Goal: Task Accomplishment & Management: Use online tool/utility

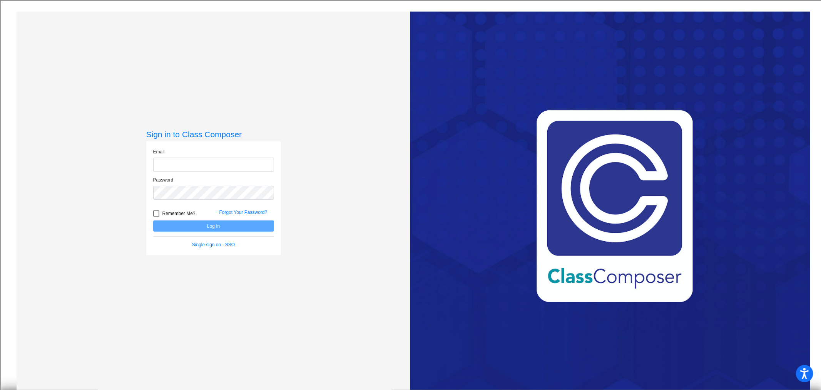
type input "[EMAIL_ADDRESS][DOMAIN_NAME]"
click at [214, 228] on button "Log In" at bounding box center [213, 225] width 121 height 11
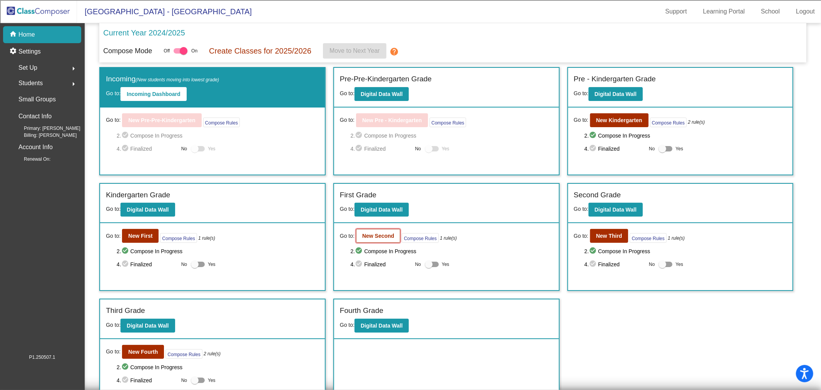
click at [378, 234] on b "New Second" at bounding box center [378, 236] width 32 height 6
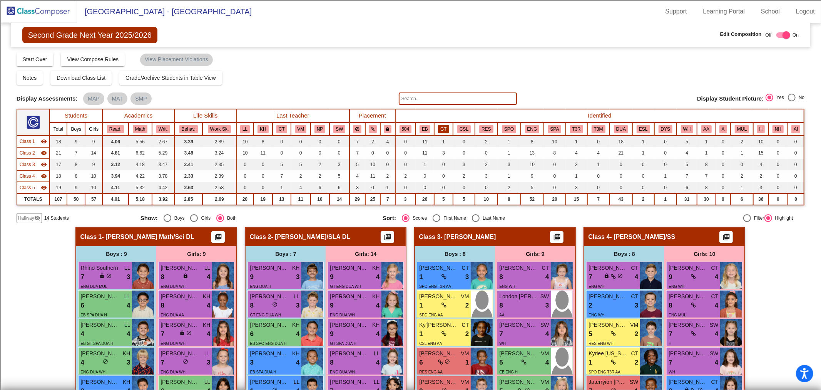
click at [444, 130] on button "GT" at bounding box center [443, 129] width 11 height 8
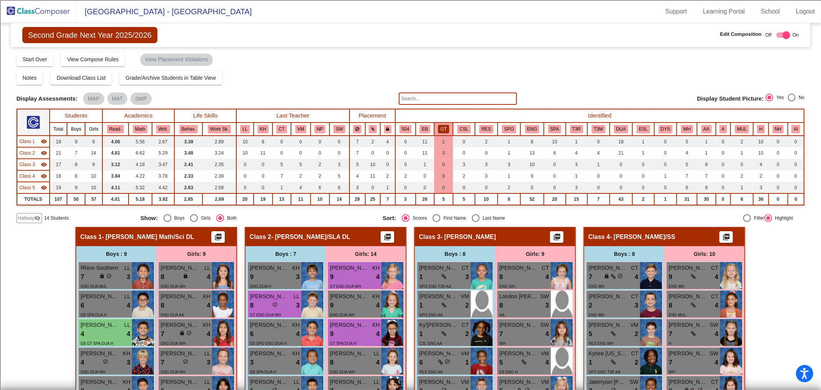
click at [414, 98] on input "text" at bounding box center [458, 98] width 118 height 12
click at [419, 98] on input "text" at bounding box center [458, 98] width 118 height 12
click at [605, 63] on div "Compose Start Over Submit Classes Compose has been submitted Check for Incomple…" at bounding box center [411, 59] width 789 height 15
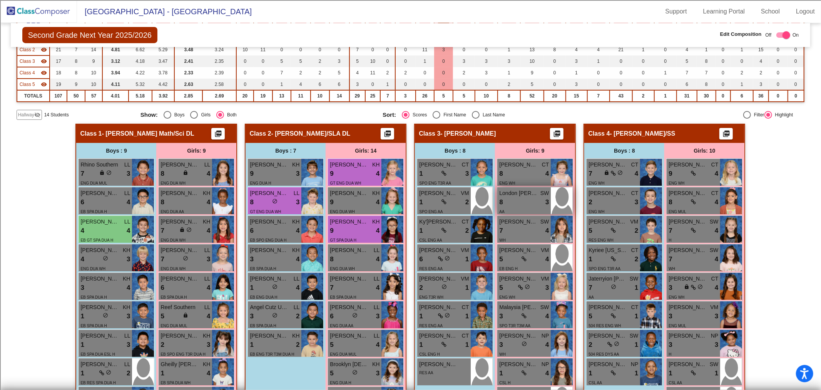
scroll to position [128, 0]
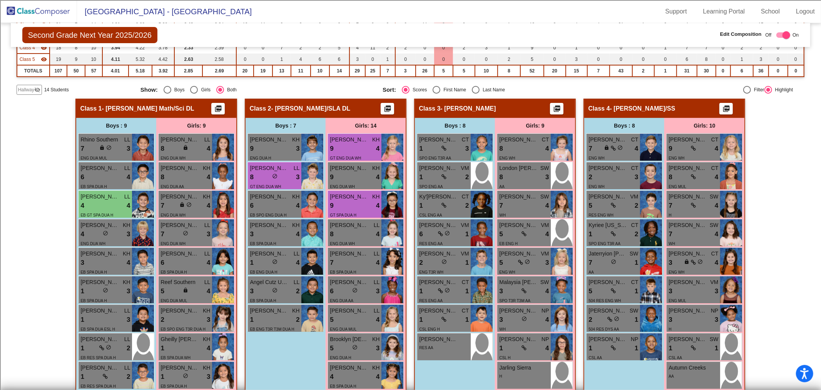
click at [472, 88] on div "Select an option" at bounding box center [476, 90] width 8 height 8
click at [475, 94] on input "Last Name" at bounding box center [475, 94] width 0 height 0
radio input "true"
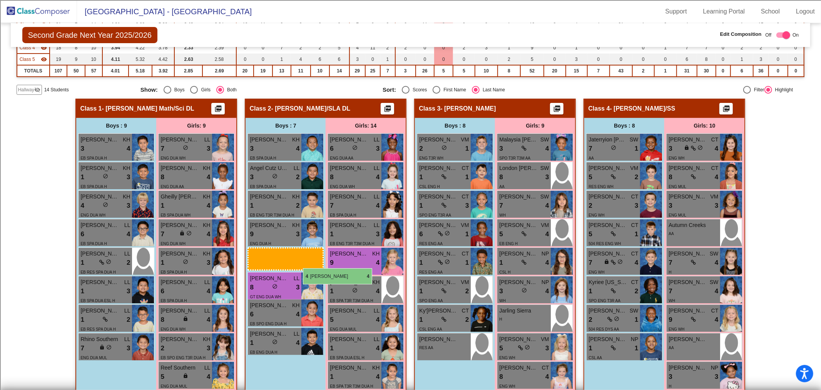
drag, startPoint x: 97, startPoint y: 315, endPoint x: 303, endPoint y: 268, distance: 211.2
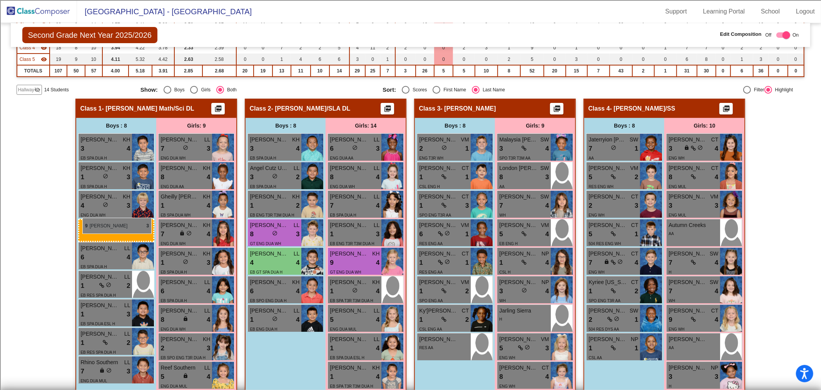
drag, startPoint x: 276, startPoint y: 225, endPoint x: 82, endPoint y: 218, distance: 193.4
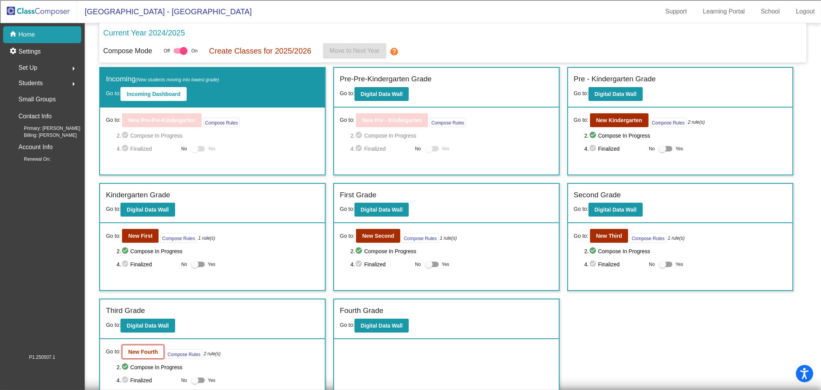
click at [135, 351] on b "New Fourth" at bounding box center [143, 351] width 30 height 6
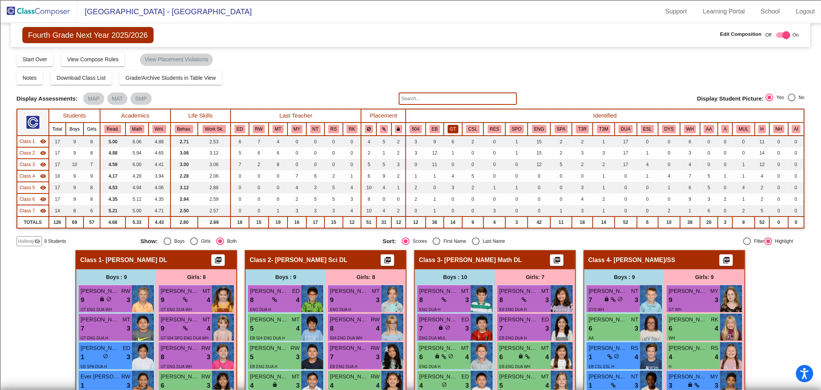
click at [455, 129] on button "GT" at bounding box center [453, 129] width 11 height 8
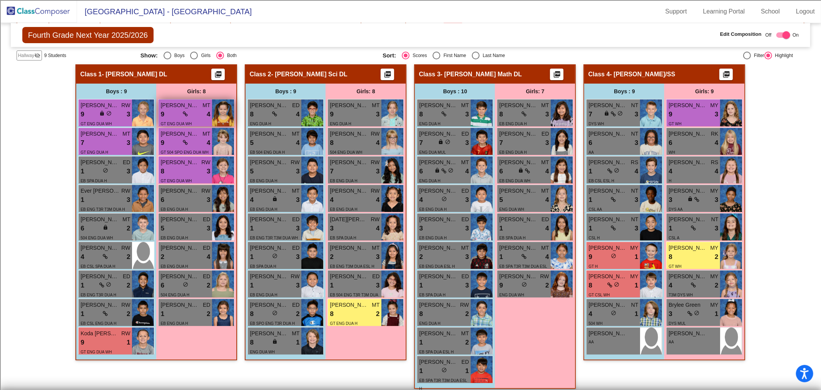
scroll to position [171, 0]
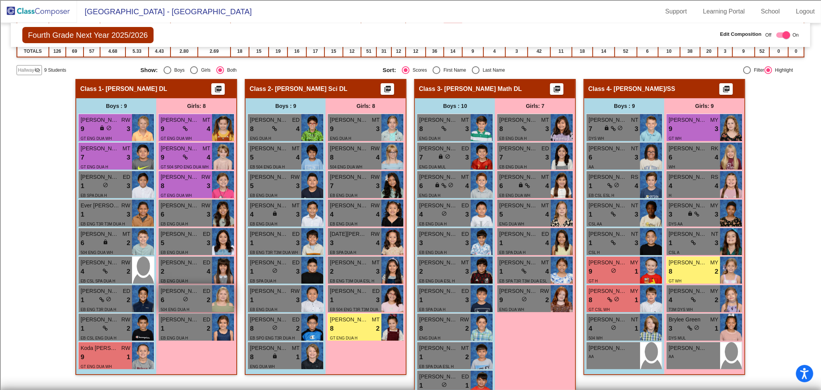
click at [176, 291] on span "[PERSON_NAME]" at bounding box center [180, 291] width 39 height 8
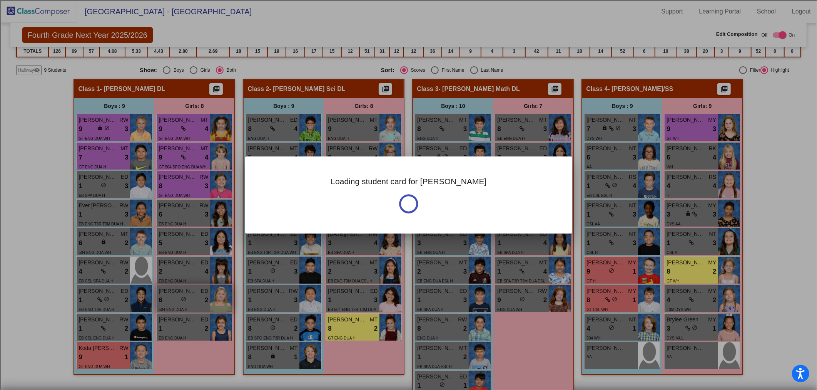
click at [176, 291] on div at bounding box center [408, 195] width 817 height 390
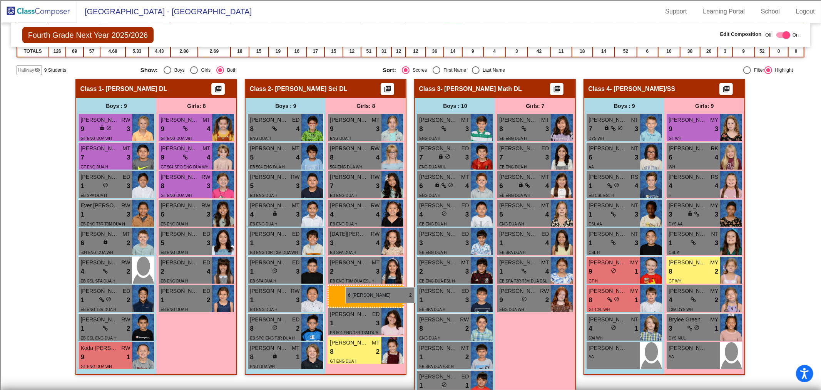
drag, startPoint x: 194, startPoint y: 287, endPoint x: 345, endPoint y: 287, distance: 150.9
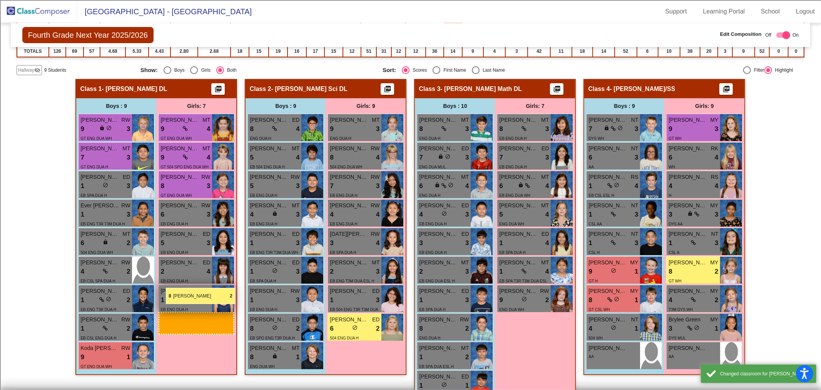
drag, startPoint x: 353, startPoint y: 320, endPoint x: 166, endPoint y: 288, distance: 190.0
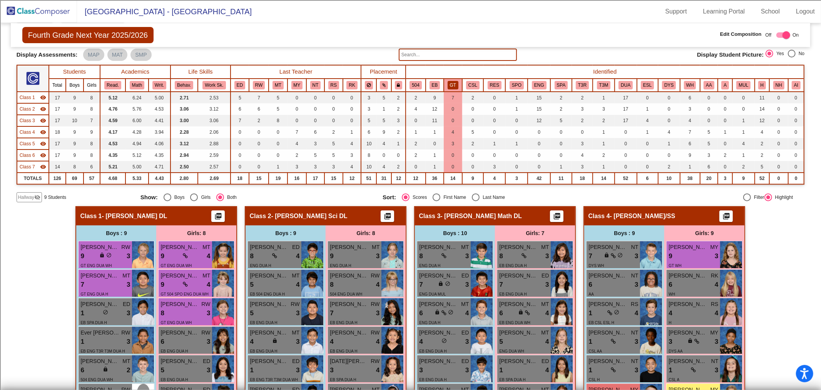
scroll to position [43, 0]
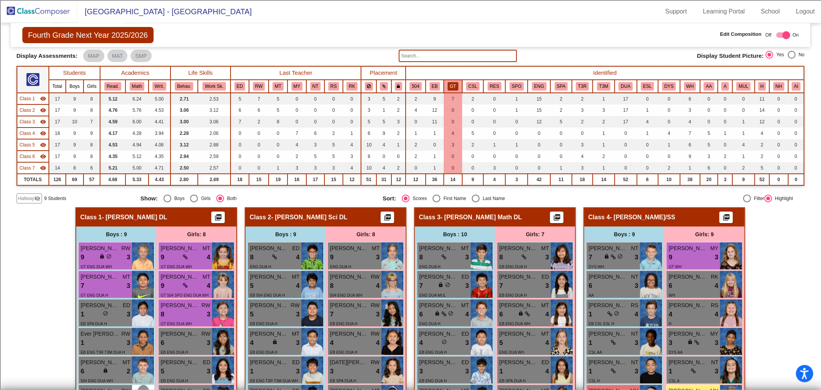
click at [34, 101] on span "Class 1" at bounding box center [27, 98] width 15 height 7
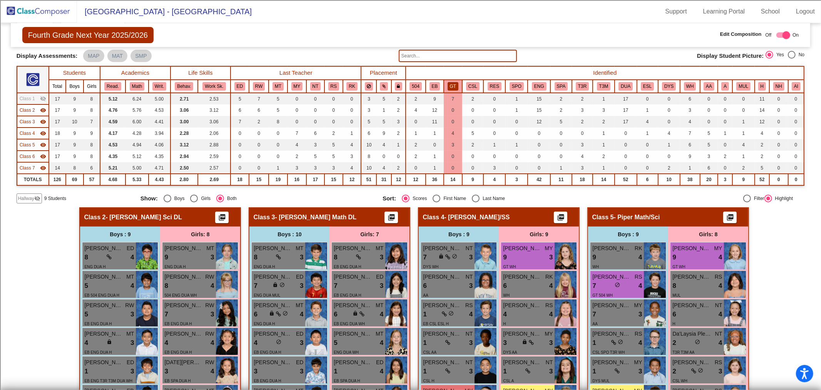
click at [33, 109] on span "Class 2" at bounding box center [27, 110] width 15 height 7
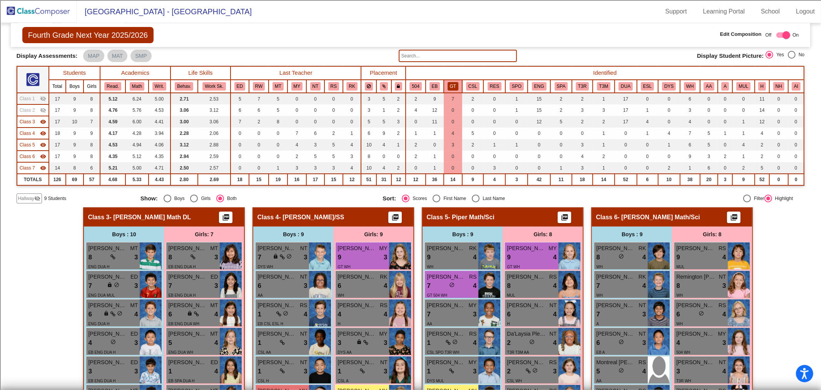
click at [31, 122] on span "Class 3" at bounding box center [27, 121] width 15 height 7
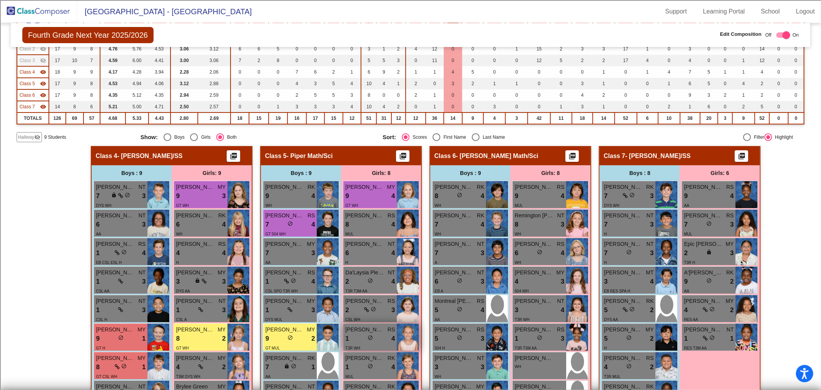
scroll to position [119, 0]
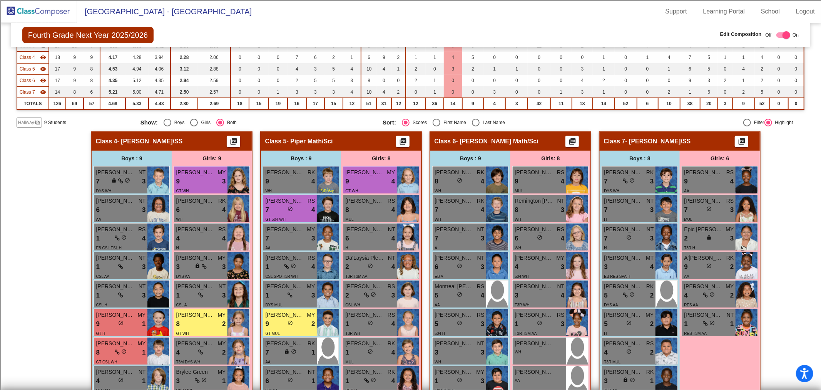
click at [768, 303] on div "Hallway - Hallway Class picture_as_pdf Add Student First Name Last Name Student…" at bounding box center [411, 282] width 789 height 303
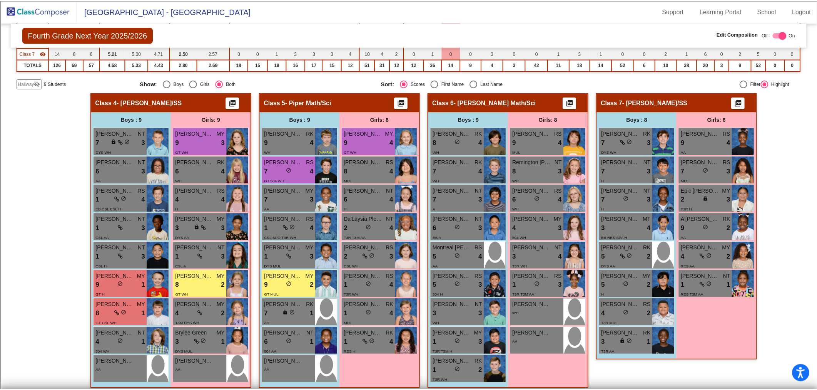
scroll to position [162, 0]
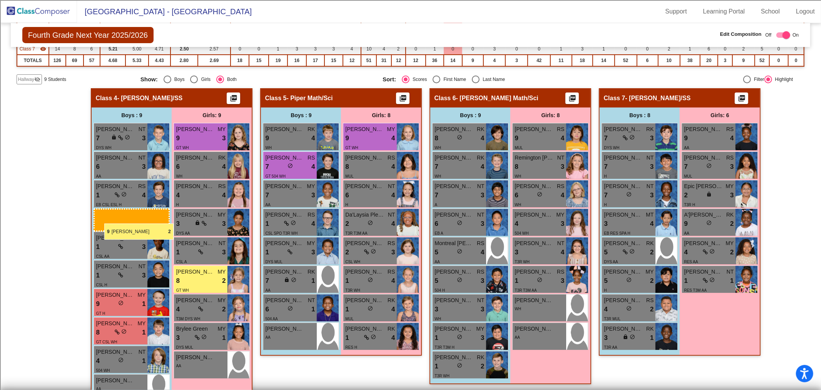
drag, startPoint x: 289, startPoint y: 276, endPoint x: 104, endPoint y: 223, distance: 191.7
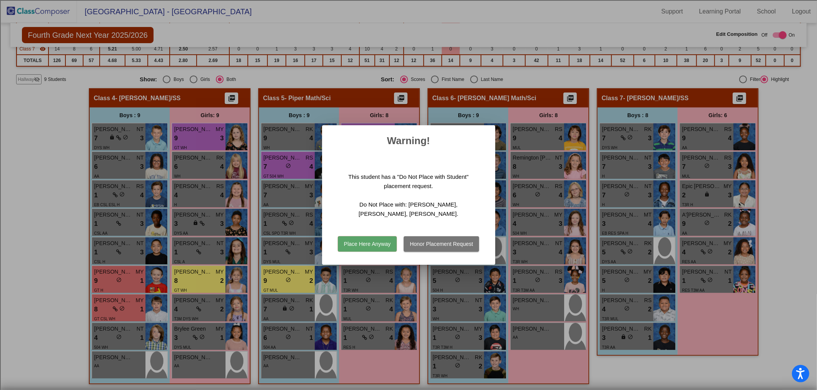
click at [375, 241] on button "Place Here Anyway" at bounding box center [367, 243] width 59 height 15
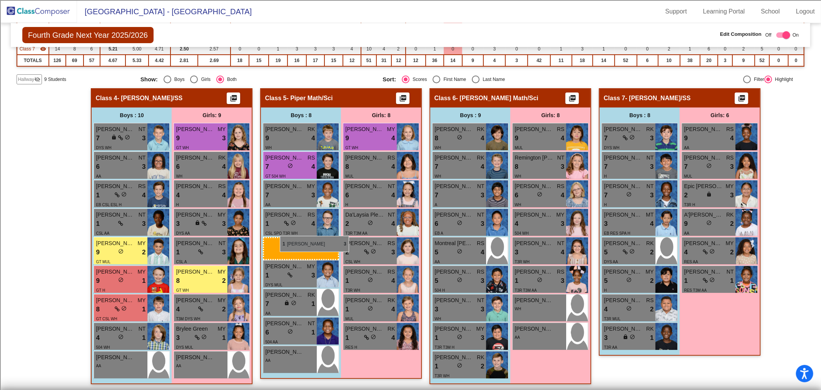
drag, startPoint x: 122, startPoint y: 253, endPoint x: 280, endPoint y: 236, distance: 159.1
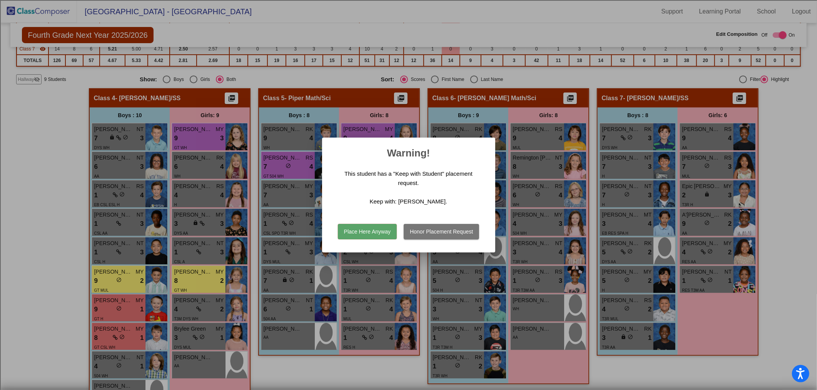
click at [364, 229] on button "Place Here Anyway" at bounding box center [367, 231] width 59 height 15
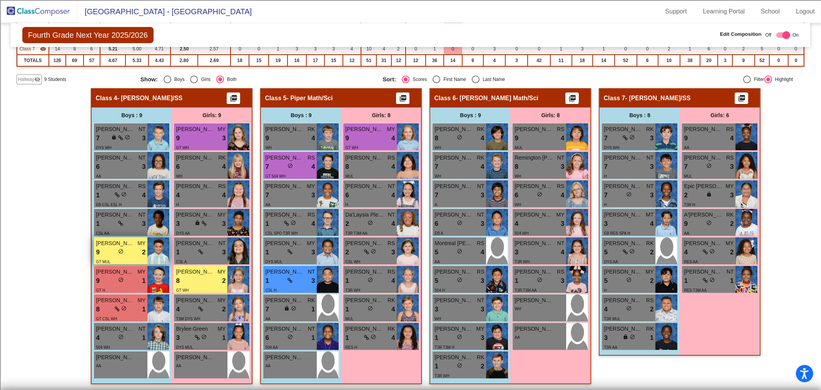
click at [131, 248] on div "9 lock do_not_disturb_alt 2" at bounding box center [121, 252] width 50 height 10
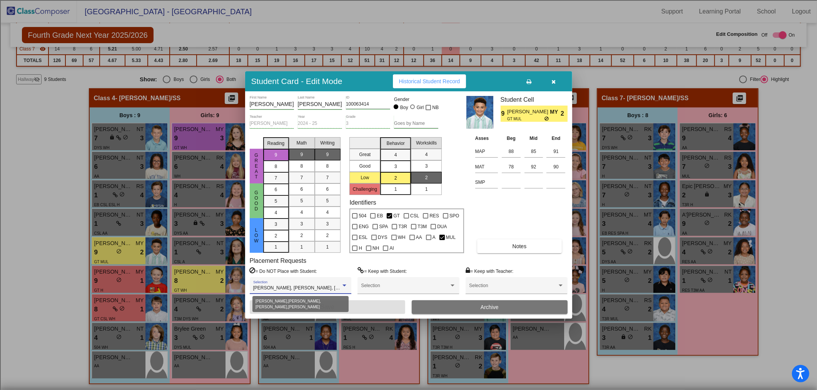
click at [343, 286] on div at bounding box center [345, 285] width 4 height 2
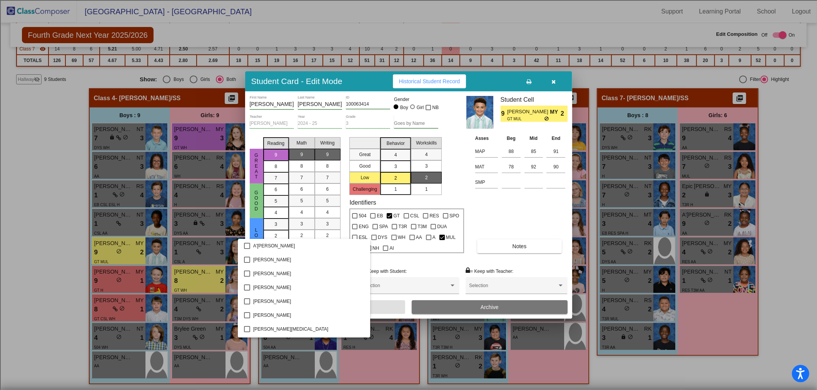
scroll to position [55, 0]
click at [554, 81] on div at bounding box center [408, 195] width 817 height 390
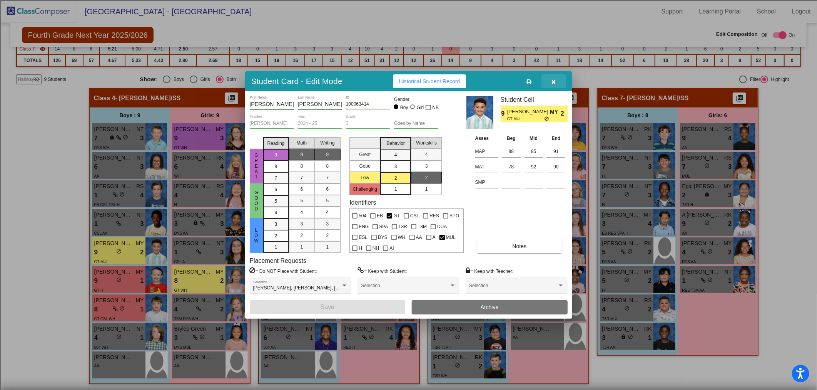
click at [552, 82] on icon "button" at bounding box center [554, 81] width 4 height 5
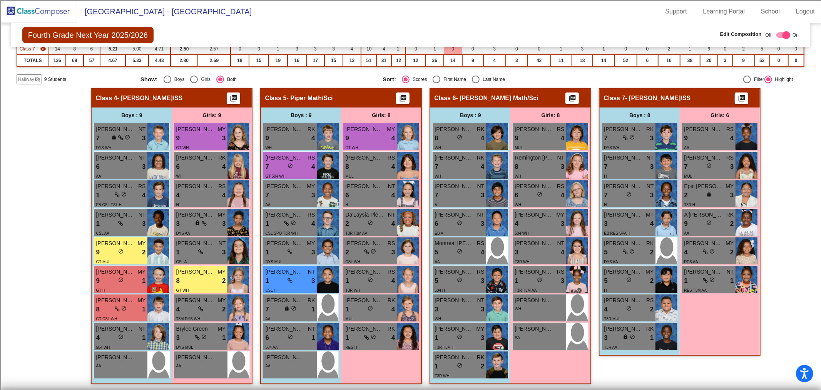
click at [474, 79] on div "Select an option" at bounding box center [476, 79] width 8 height 8
click at [475, 83] on input "Last Name" at bounding box center [475, 83] width 0 height 0
radio input "true"
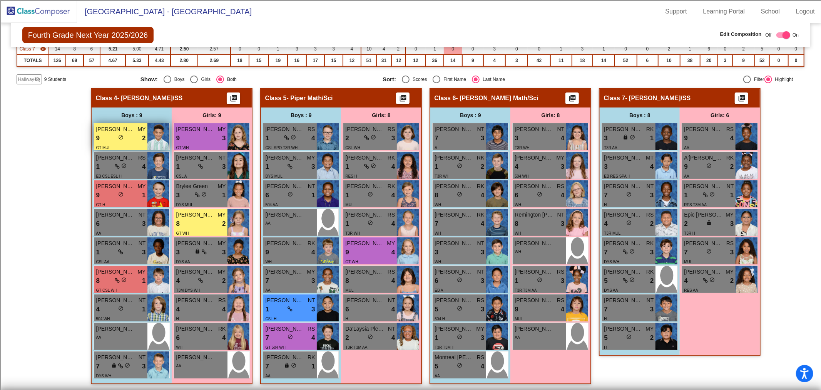
click at [113, 134] on div "9 lock do_not_disturb_alt 2" at bounding box center [121, 138] width 50 height 10
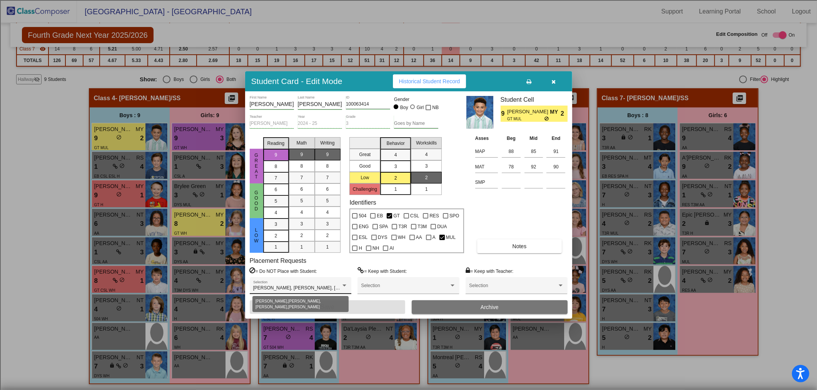
click at [342, 286] on div at bounding box center [344, 285] width 7 height 5
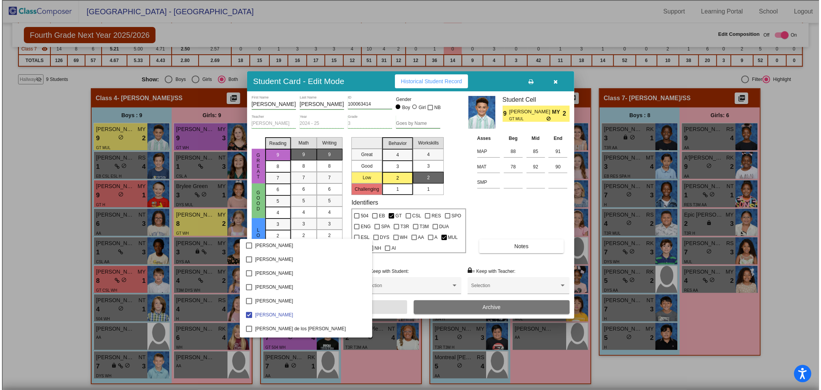
scroll to position [1634, 0]
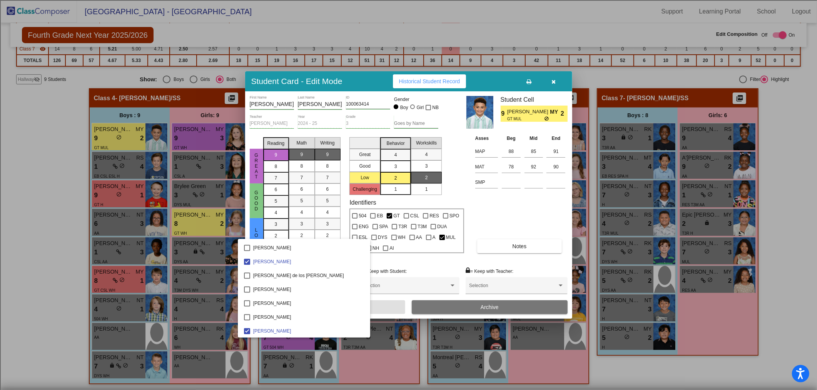
click at [52, 320] on div at bounding box center [408, 195] width 817 height 390
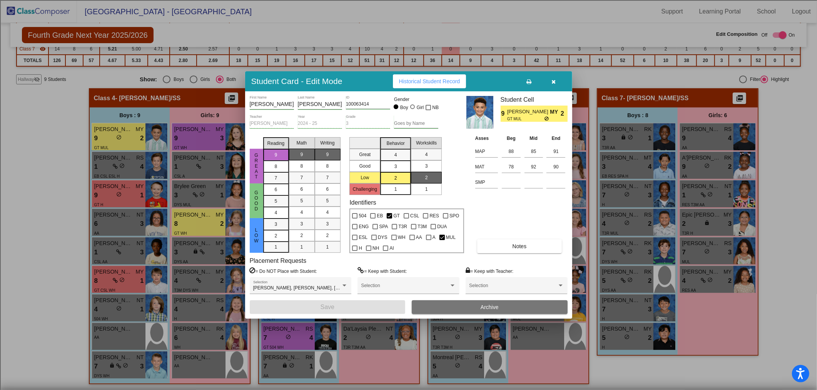
click at [555, 81] on icon "button" at bounding box center [554, 81] width 4 height 5
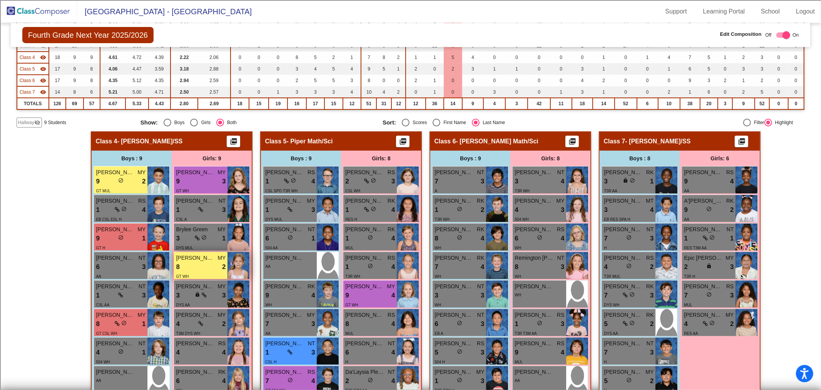
scroll to position [162, 0]
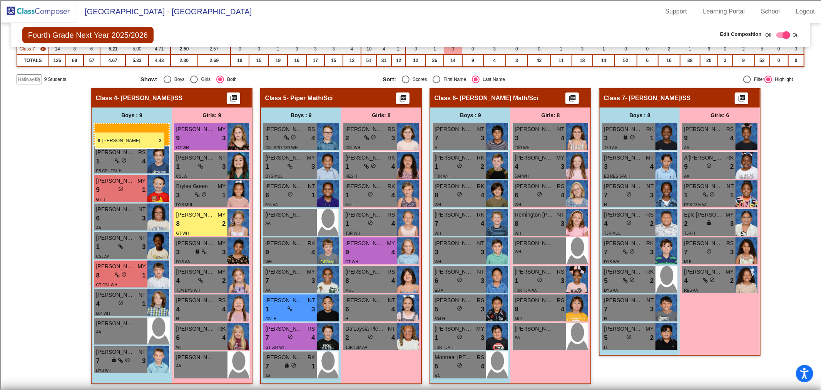
drag, startPoint x: 109, startPoint y: 132, endPoint x: 90, endPoint y: 122, distance: 20.7
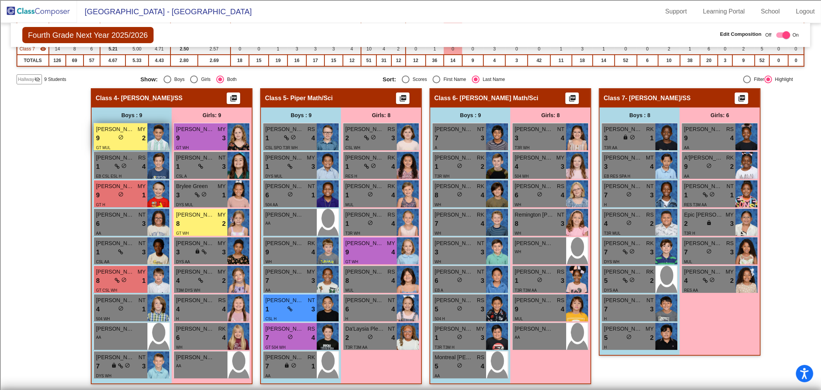
click at [112, 138] on div "9 lock do_not_disturb_alt 2" at bounding box center [121, 138] width 50 height 10
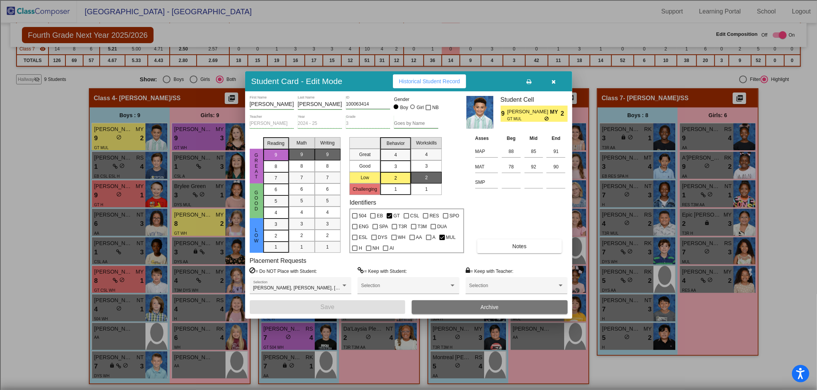
click at [553, 82] on icon "button" at bounding box center [554, 81] width 4 height 5
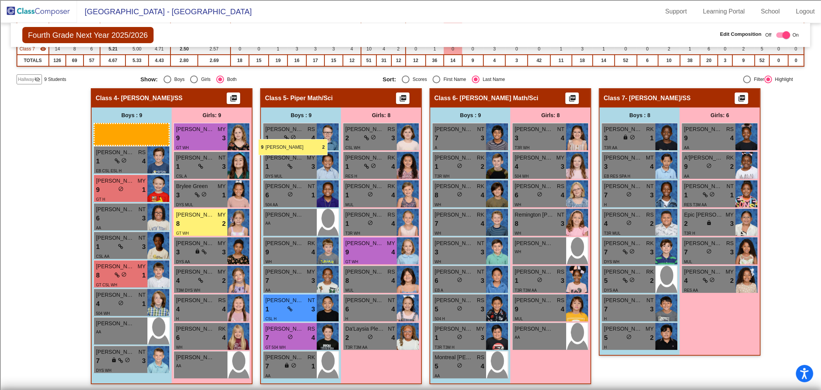
drag, startPoint x: 112, startPoint y: 133, endPoint x: 268, endPoint y: 130, distance: 156.0
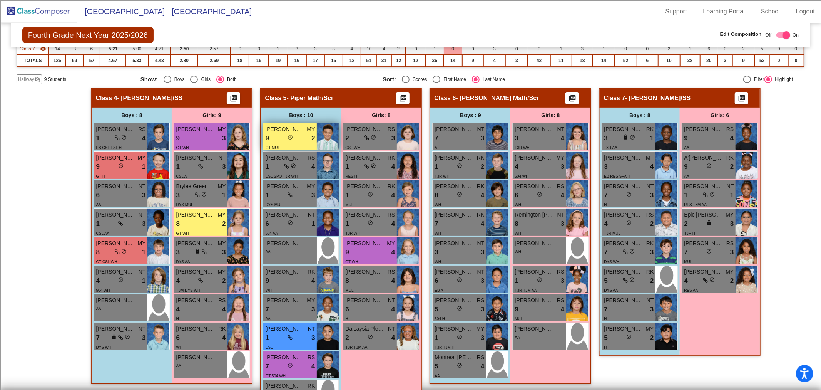
click at [276, 126] on span "[PERSON_NAME]" at bounding box center [284, 129] width 39 height 8
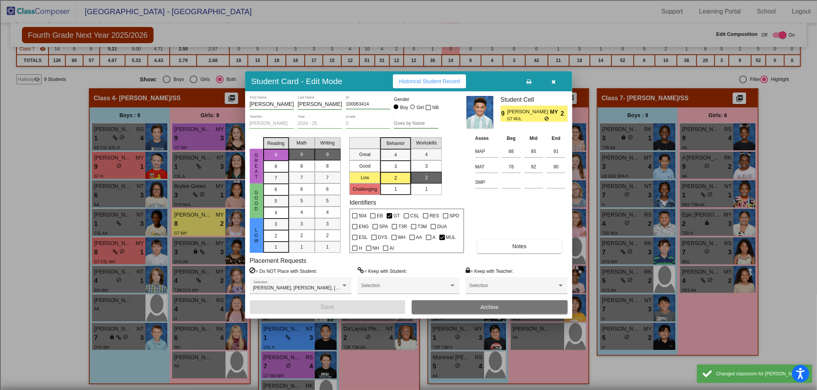
click at [556, 75] on button "button" at bounding box center [554, 81] width 25 height 14
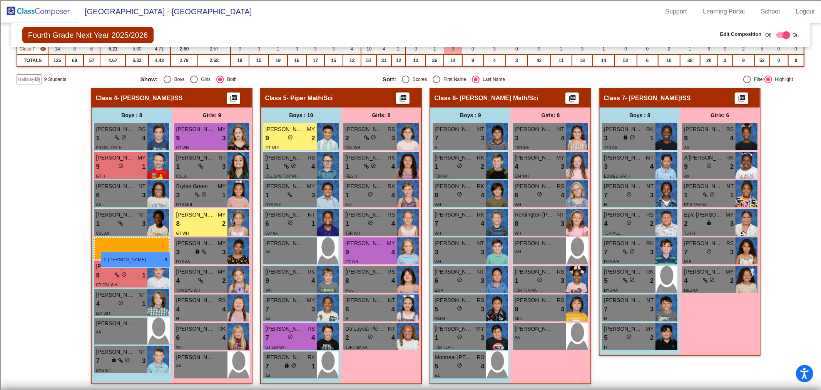
drag, startPoint x: 284, startPoint y: 339, endPoint x: 101, endPoint y: 251, distance: 203.0
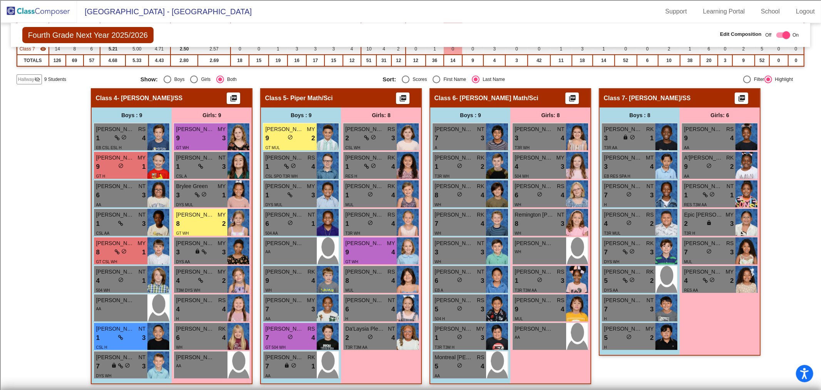
scroll to position [0, 0]
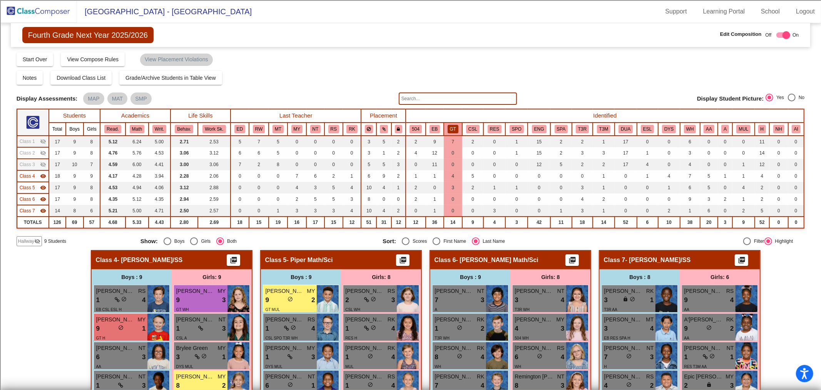
click at [452, 129] on button "GT" at bounding box center [453, 129] width 11 height 8
